Goal: Task Accomplishment & Management: Use online tool/utility

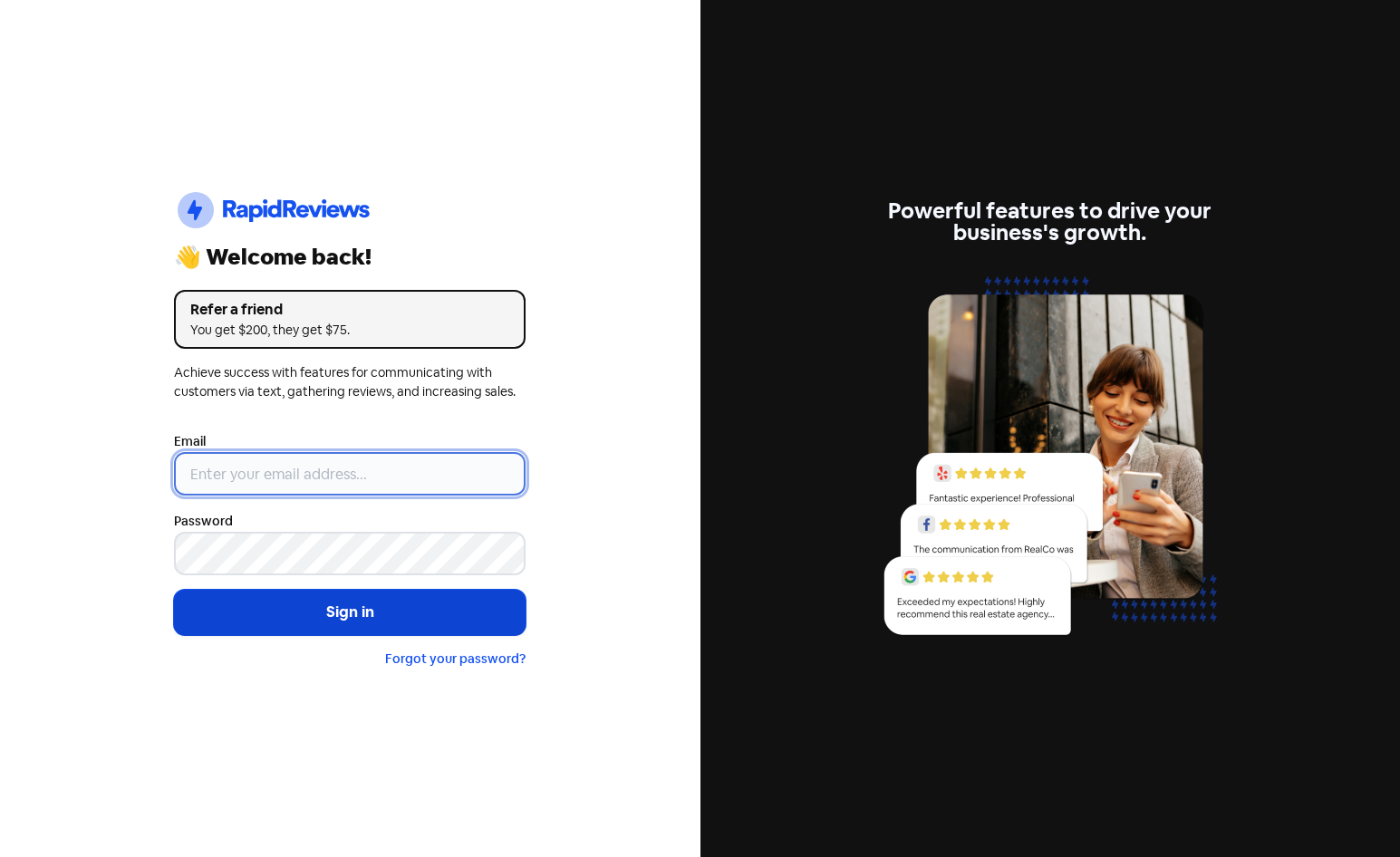
type input "[EMAIL_ADDRESS][DOMAIN_NAME]"
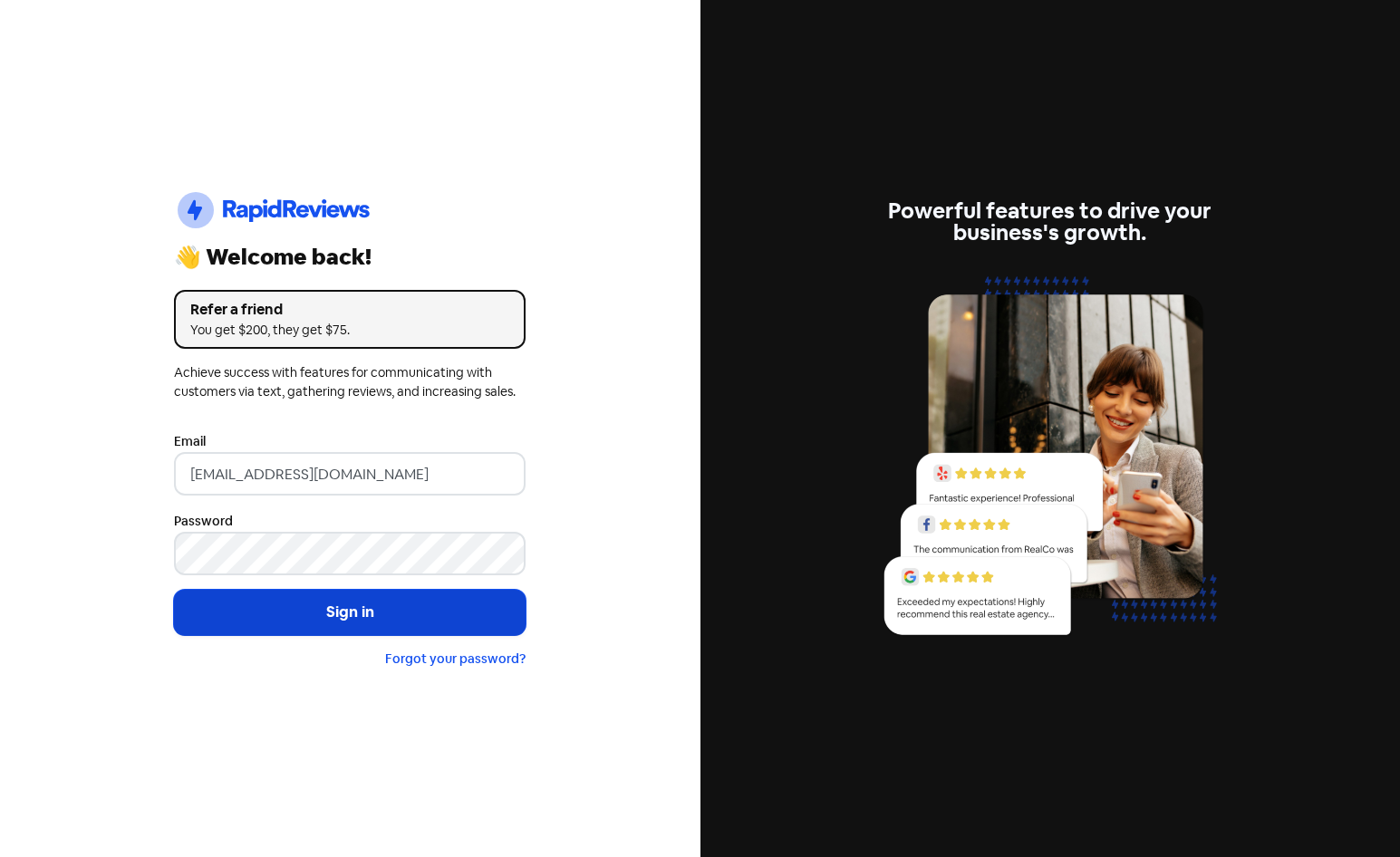
click at [340, 629] on button "Sign in" at bounding box center [350, 611] width 352 height 45
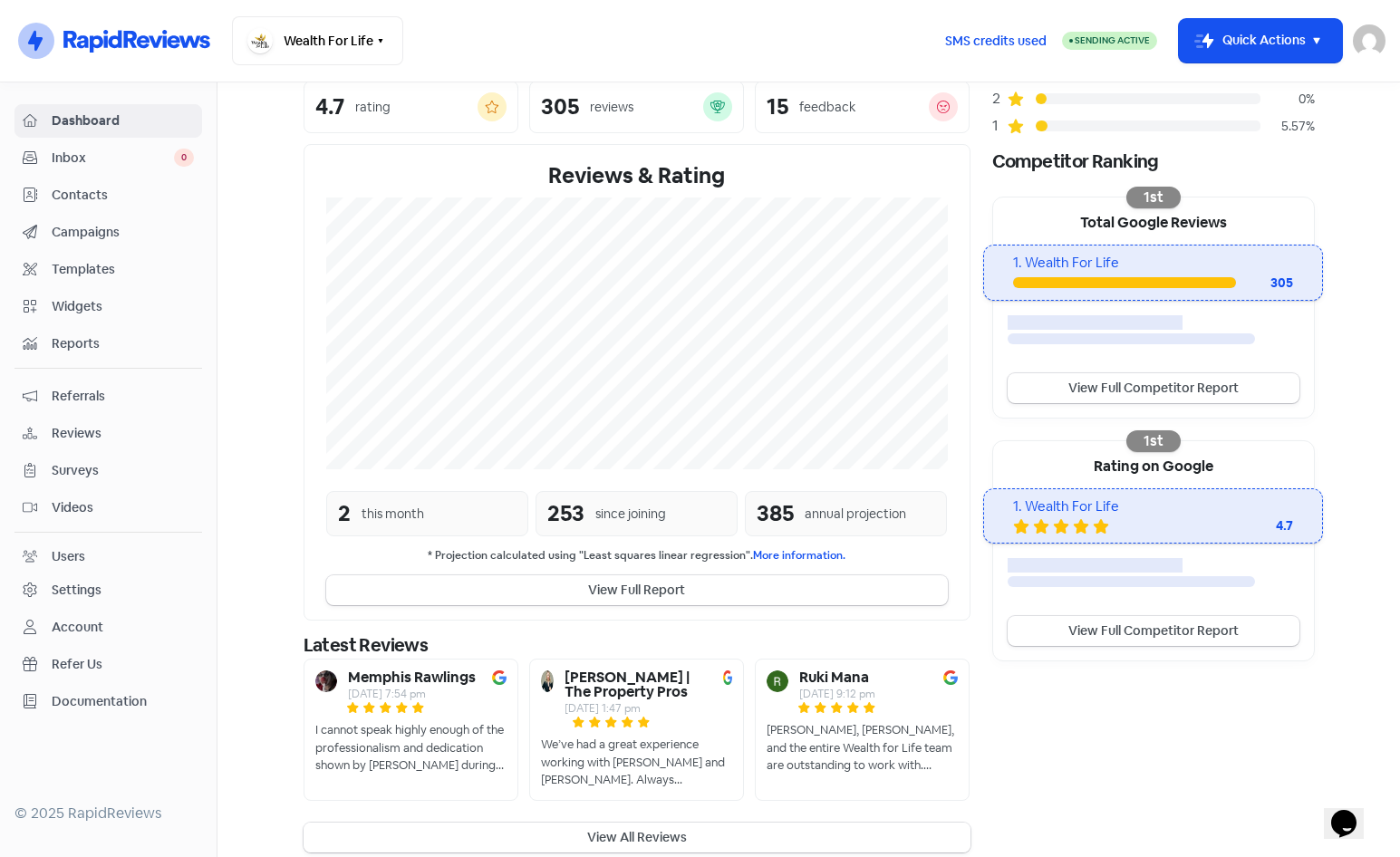
scroll to position [246, 0]
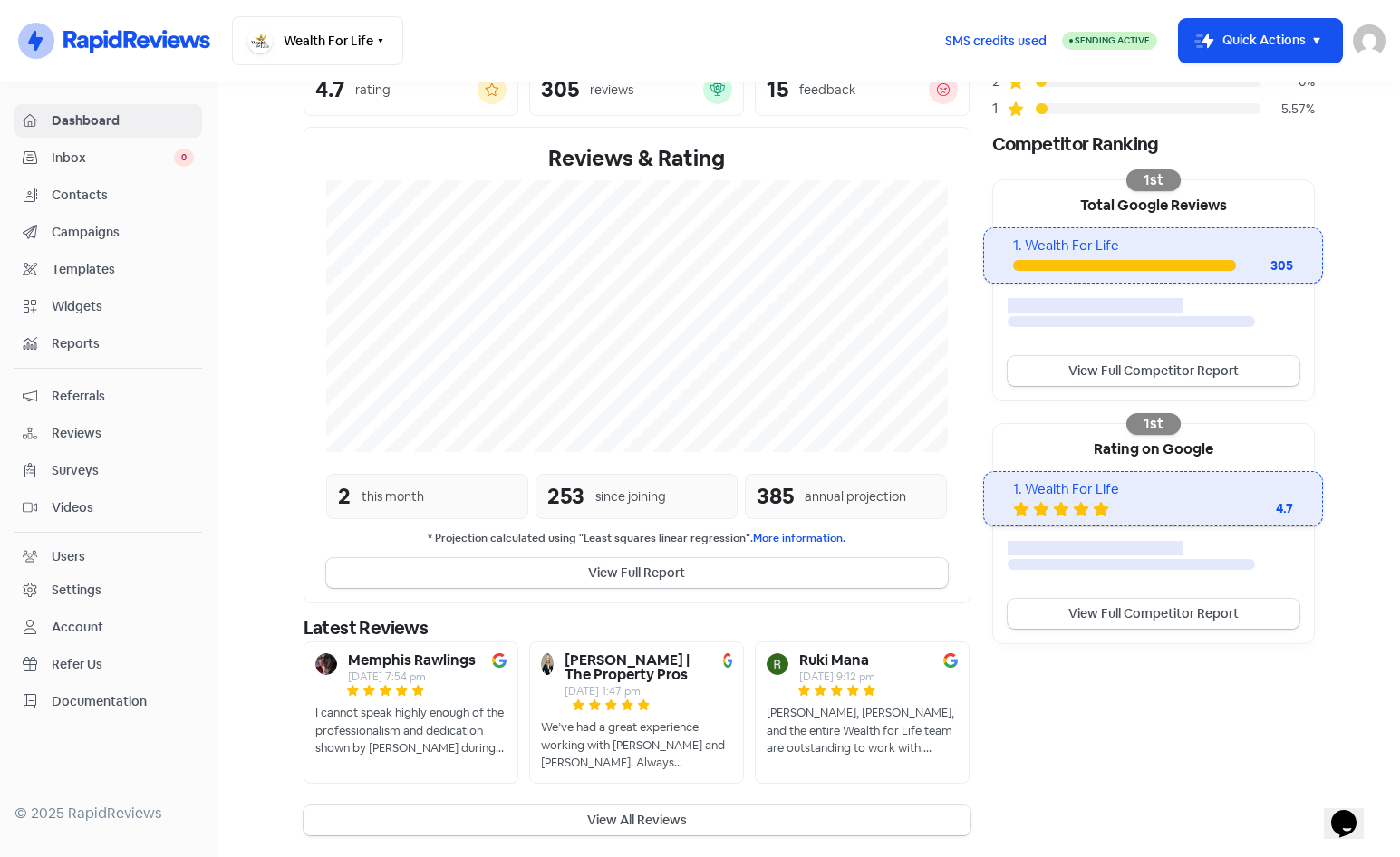
click at [628, 823] on button "View All Reviews" at bounding box center [638, 820] width 668 height 30
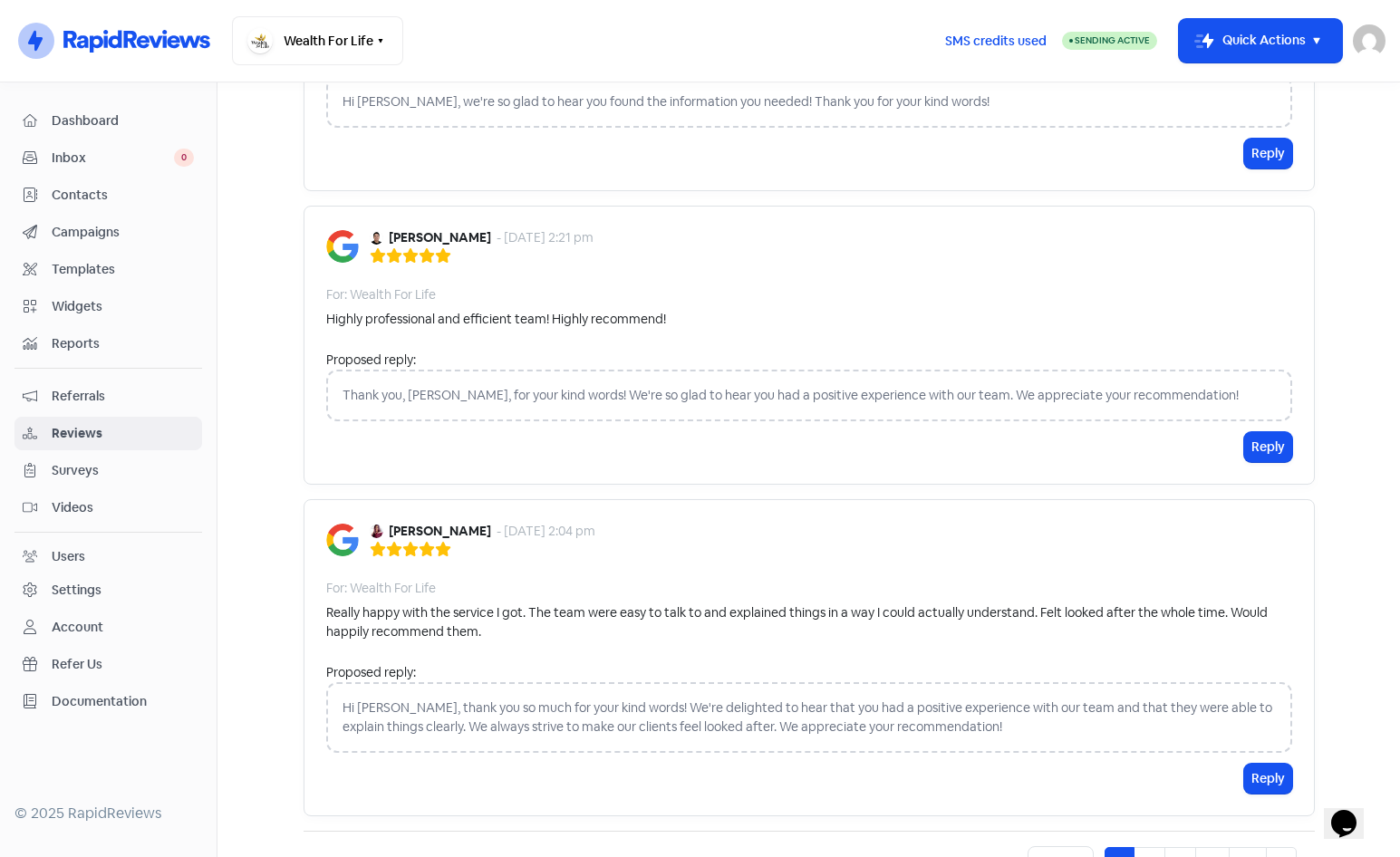
scroll to position [2956, 0]
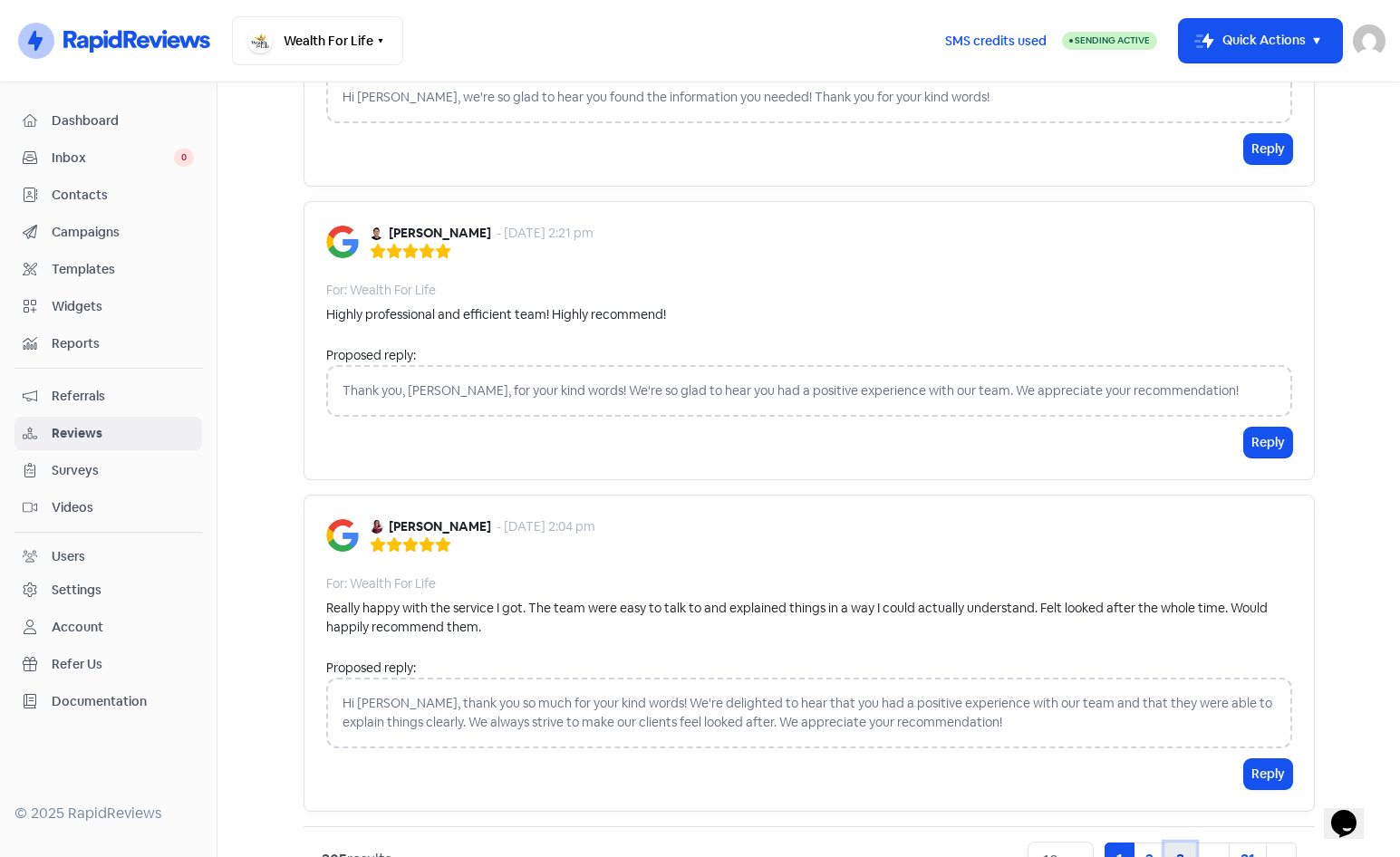
click at [1170, 843] on link "3" at bounding box center [1181, 860] width 32 height 34
